Goal: Information Seeking & Learning: Learn about a topic

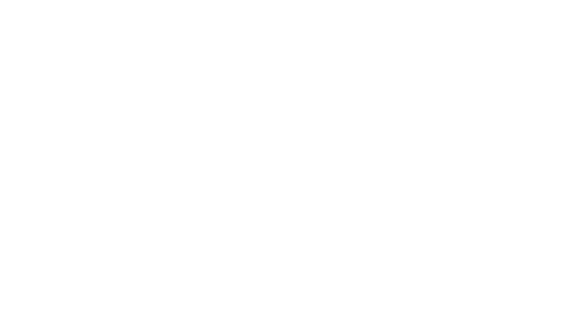
select select "Song"
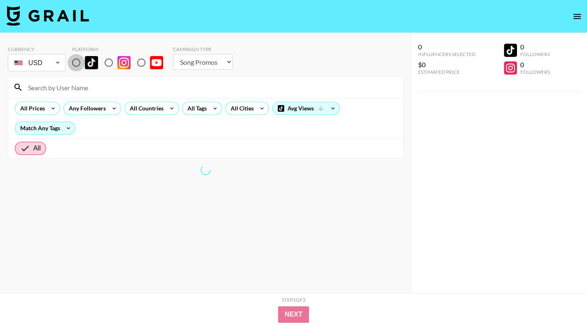
click at [77, 63] on input "radio" at bounding box center [76, 62] width 17 height 17
radio input "true"
click at [175, 59] on select "Choose Type... Song Promos Brand Promos" at bounding box center [203, 62] width 60 height 16
click at [159, 194] on section "Currency USD USD ​ Platform Campaign Type Choose Type... Song Promos Brand Prom…" at bounding box center [205, 170] width 395 height 260
click at [152, 106] on div "All Countries" at bounding box center [145, 108] width 40 height 12
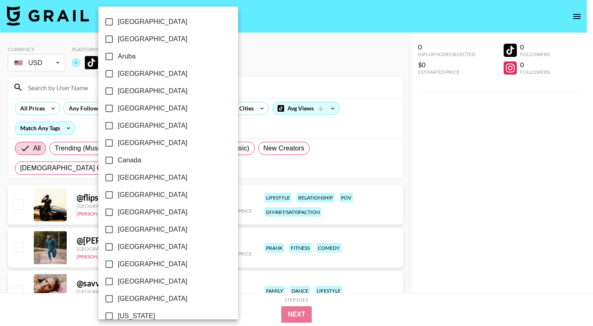
click at [454, 238] on div at bounding box center [296, 163] width 593 height 326
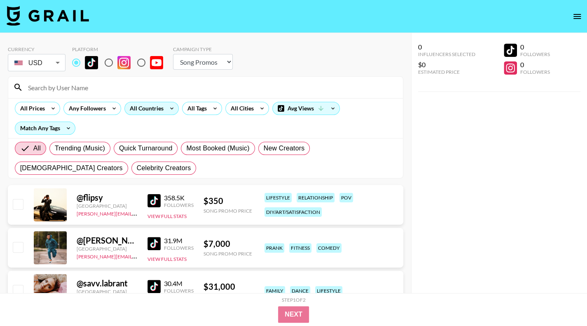
click at [144, 112] on div "All Countries" at bounding box center [145, 108] width 40 height 12
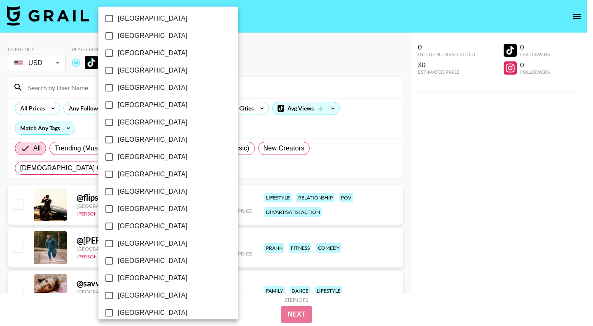
scroll to position [634, 0]
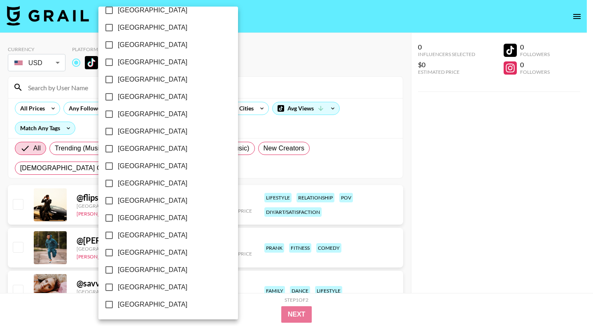
click at [148, 272] on span "[GEOGRAPHIC_DATA]" at bounding box center [153, 270] width 70 height 10
click at [118, 272] on input "[GEOGRAPHIC_DATA]" at bounding box center [108, 269] width 17 height 17
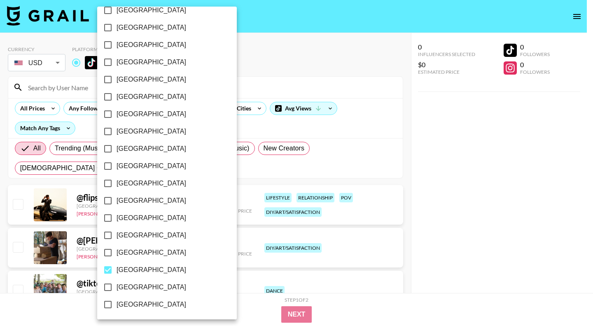
click at [144, 269] on span "[GEOGRAPHIC_DATA]" at bounding box center [152, 270] width 70 height 10
click at [117, 269] on input "[GEOGRAPHIC_DATA]" at bounding box center [107, 269] width 17 height 17
checkbox input "false"
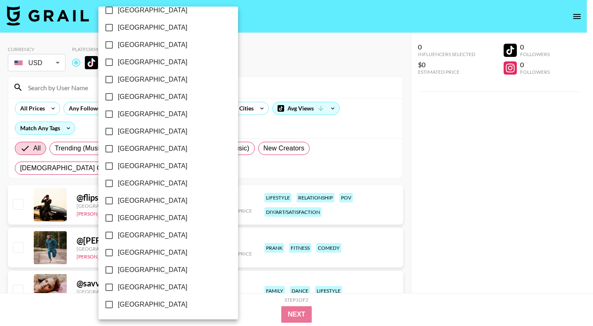
click at [136, 290] on span "[GEOGRAPHIC_DATA]" at bounding box center [153, 287] width 70 height 10
click at [118, 290] on input "[GEOGRAPHIC_DATA]" at bounding box center [108, 286] width 17 height 17
checkbox input "true"
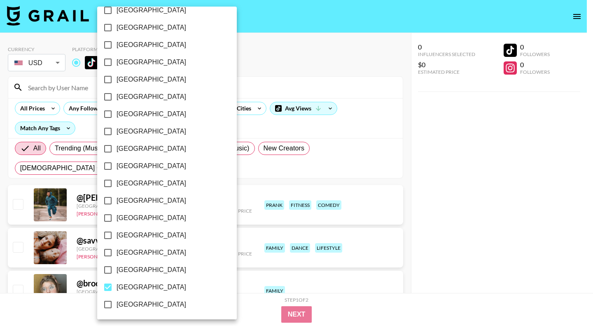
click at [293, 52] on div at bounding box center [296, 163] width 593 height 326
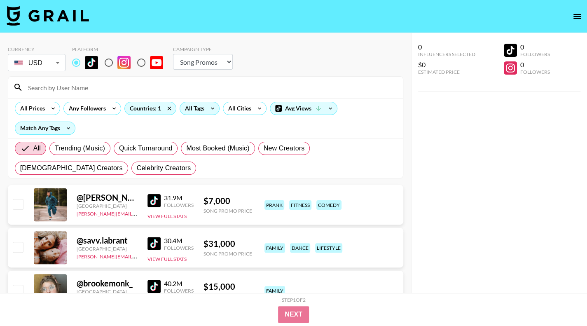
click at [199, 106] on div "All Tags" at bounding box center [193, 108] width 26 height 12
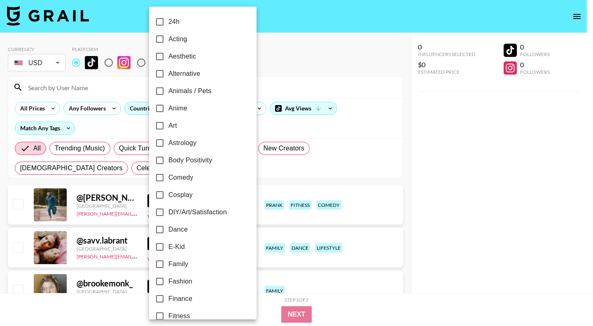
scroll to position [41, 0]
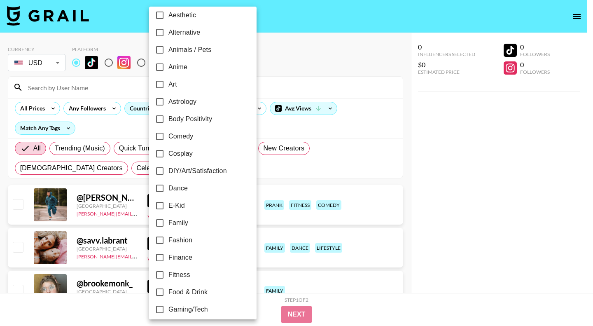
click at [285, 52] on div at bounding box center [296, 163] width 593 height 326
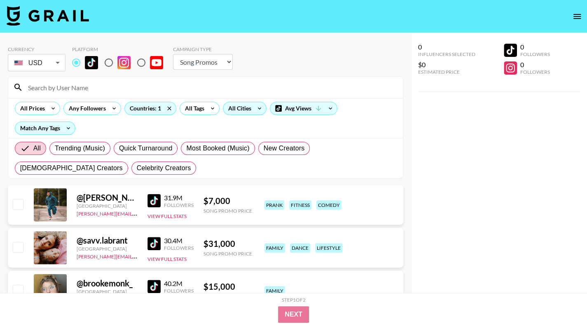
click at [244, 106] on div "All Cities" at bounding box center [238, 108] width 30 height 12
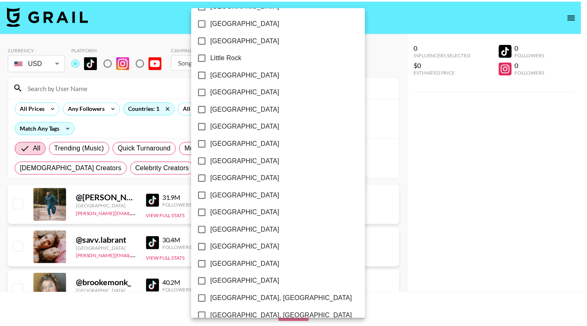
scroll to position [741, 0]
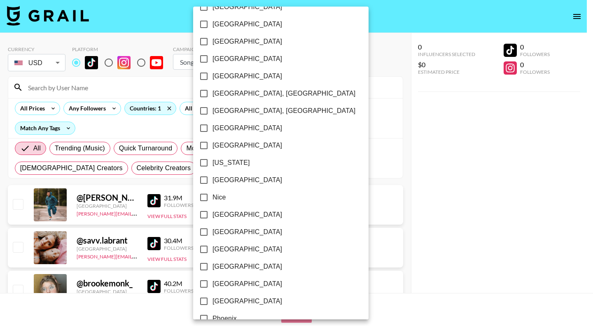
click at [230, 165] on span "[US_STATE]" at bounding box center [230, 163] width 37 height 10
click at [212, 165] on input "[US_STATE]" at bounding box center [203, 162] width 17 height 17
checkbox input "true"
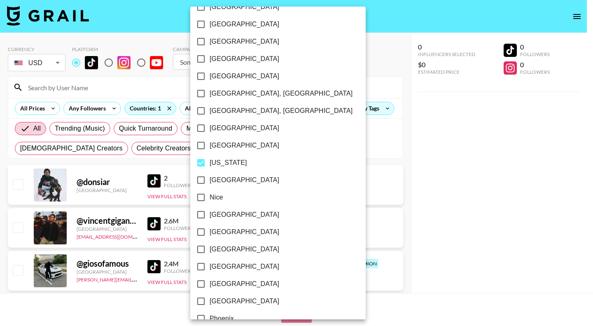
click at [444, 196] on div at bounding box center [296, 163] width 593 height 326
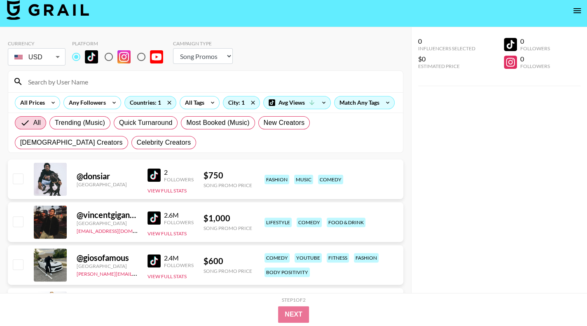
scroll to position [82, 0]
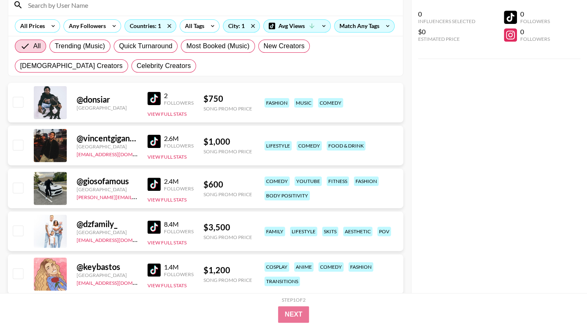
click at [156, 139] on img at bounding box center [153, 141] width 13 height 13
click at [149, 185] on img at bounding box center [153, 183] width 13 height 13
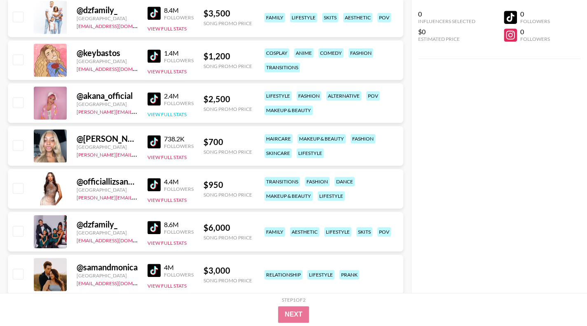
scroll to position [288, 0]
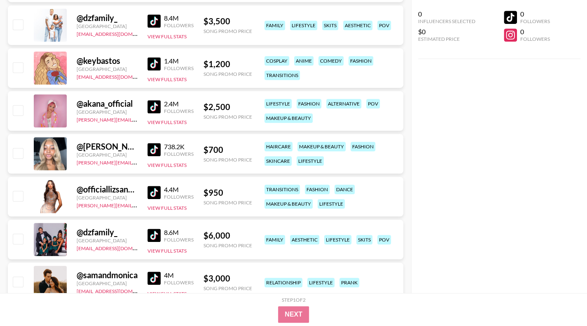
click at [156, 68] on img at bounding box center [153, 63] width 13 height 13
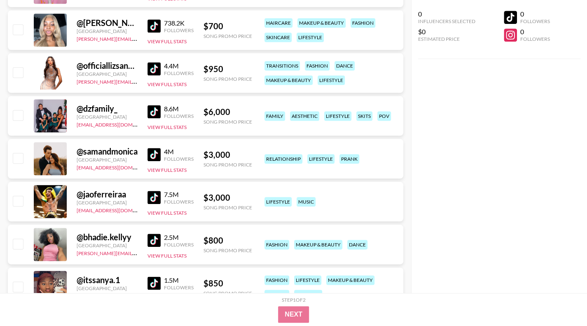
scroll to position [453, 0]
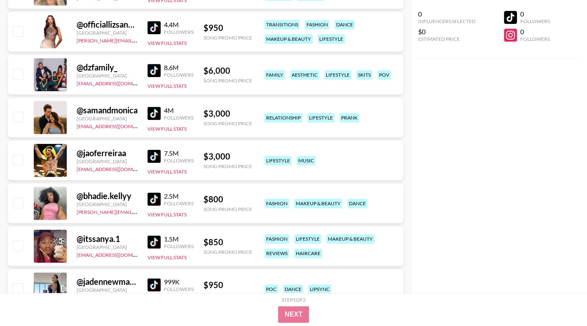
click at [154, 199] on img at bounding box center [153, 198] width 13 height 13
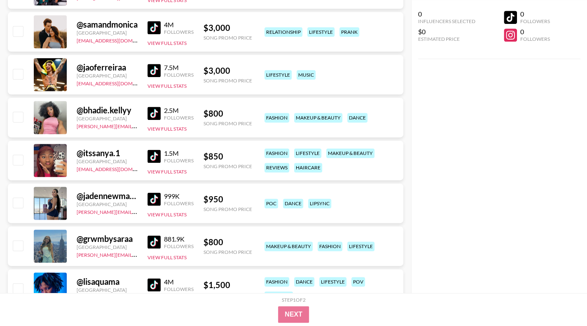
scroll to position [700, 0]
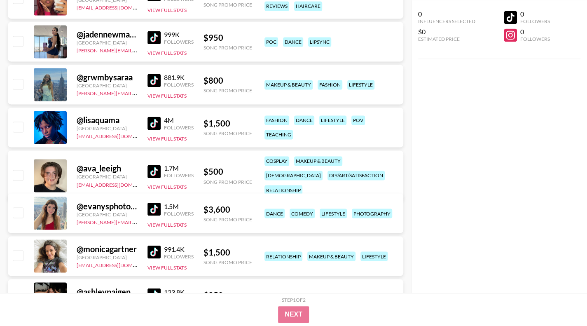
click at [152, 165] on img at bounding box center [153, 171] width 13 height 13
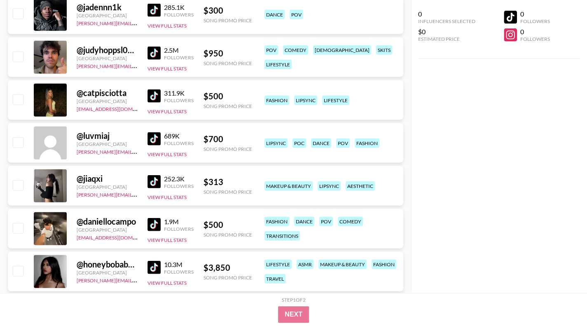
scroll to position [1071, 0]
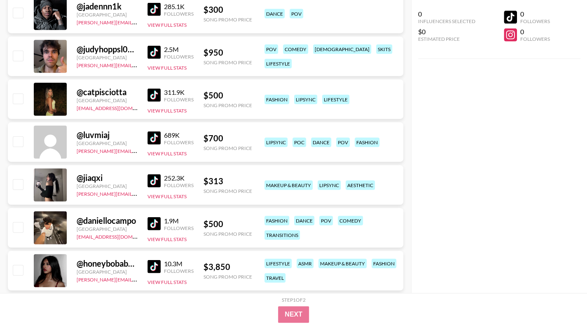
click at [154, 222] on img at bounding box center [153, 223] width 13 height 13
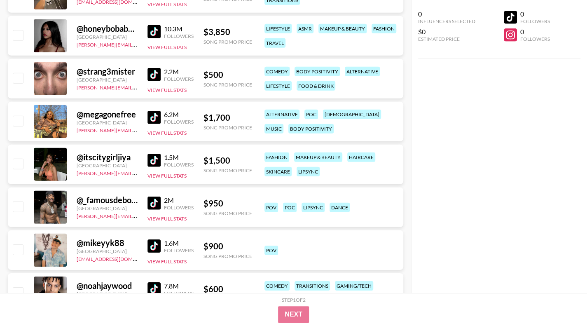
scroll to position [1318, 0]
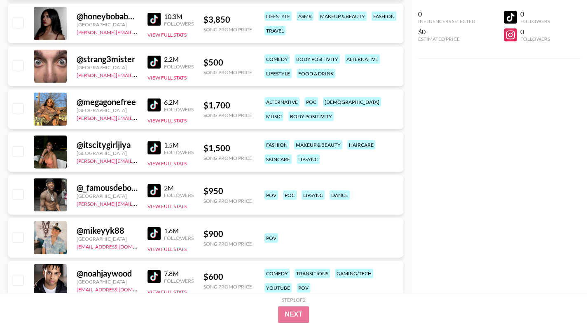
click at [151, 189] on img at bounding box center [153, 190] width 13 height 13
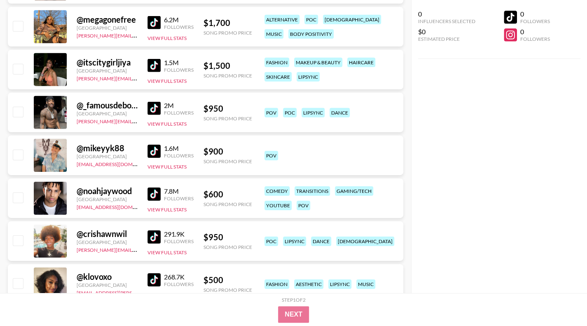
click at [157, 189] on img at bounding box center [153, 193] width 13 height 13
